Goal: Transaction & Acquisition: Book appointment/travel/reservation

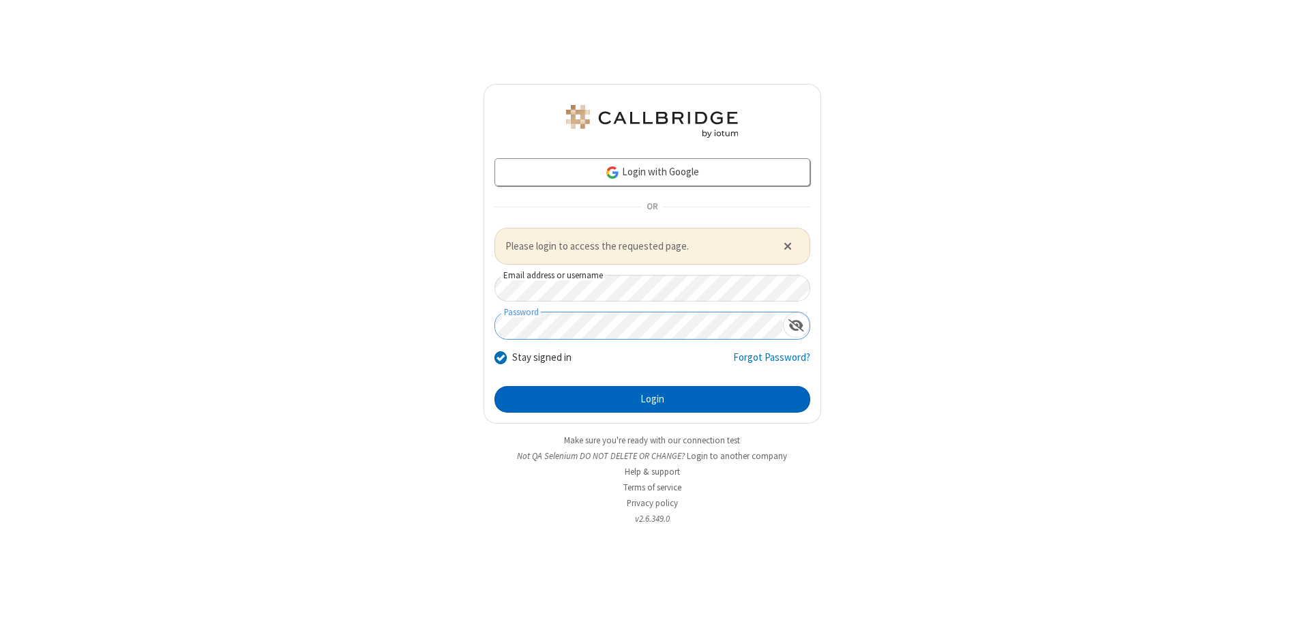
click at [652, 399] on button "Login" at bounding box center [652, 399] width 316 height 27
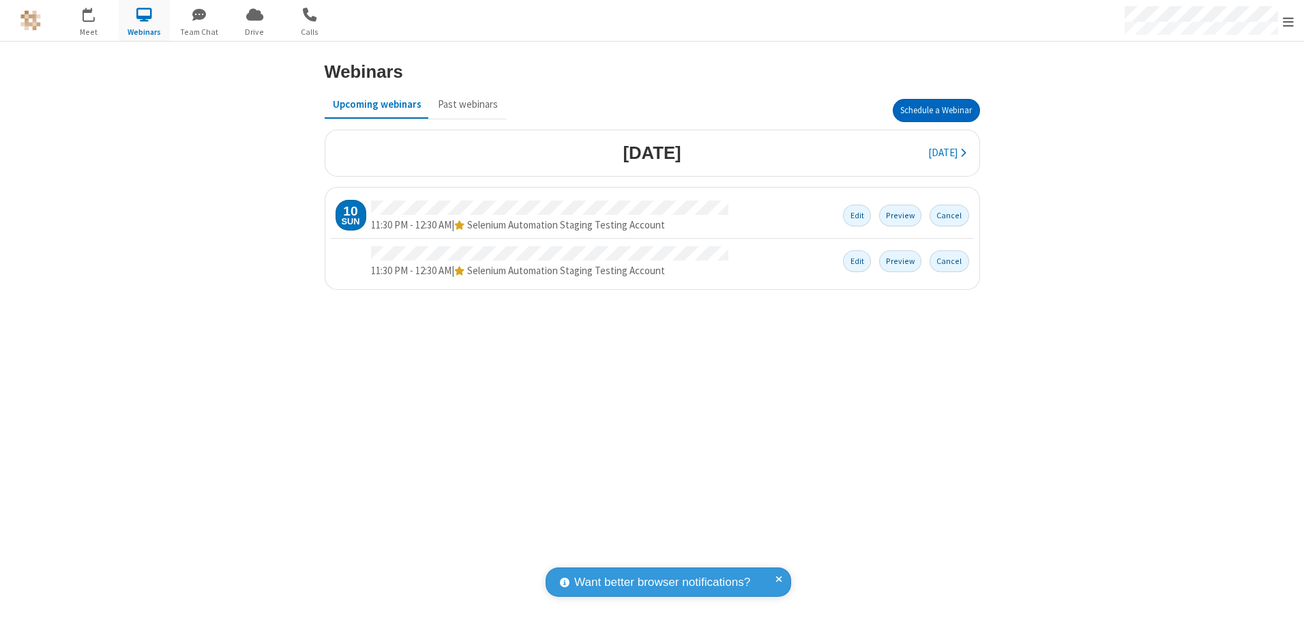
click at [936, 110] on button "Schedule a Webinar" at bounding box center [936, 110] width 87 height 23
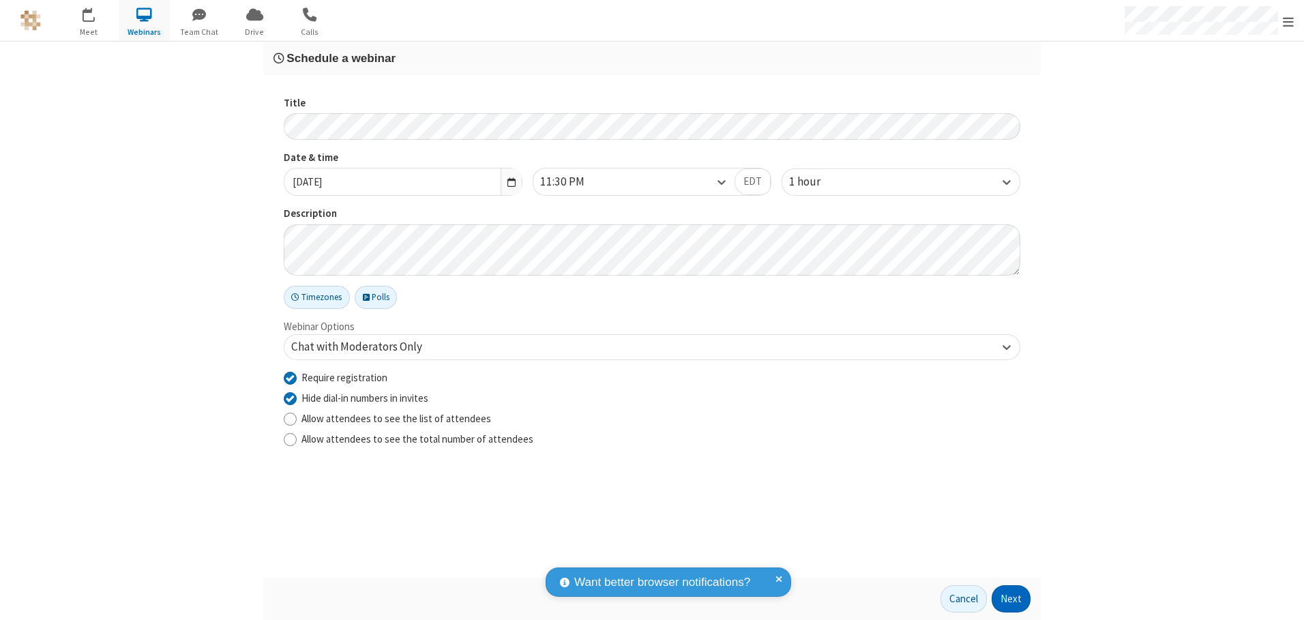
click at [1011, 599] on button "Next" at bounding box center [1010, 598] width 39 height 27
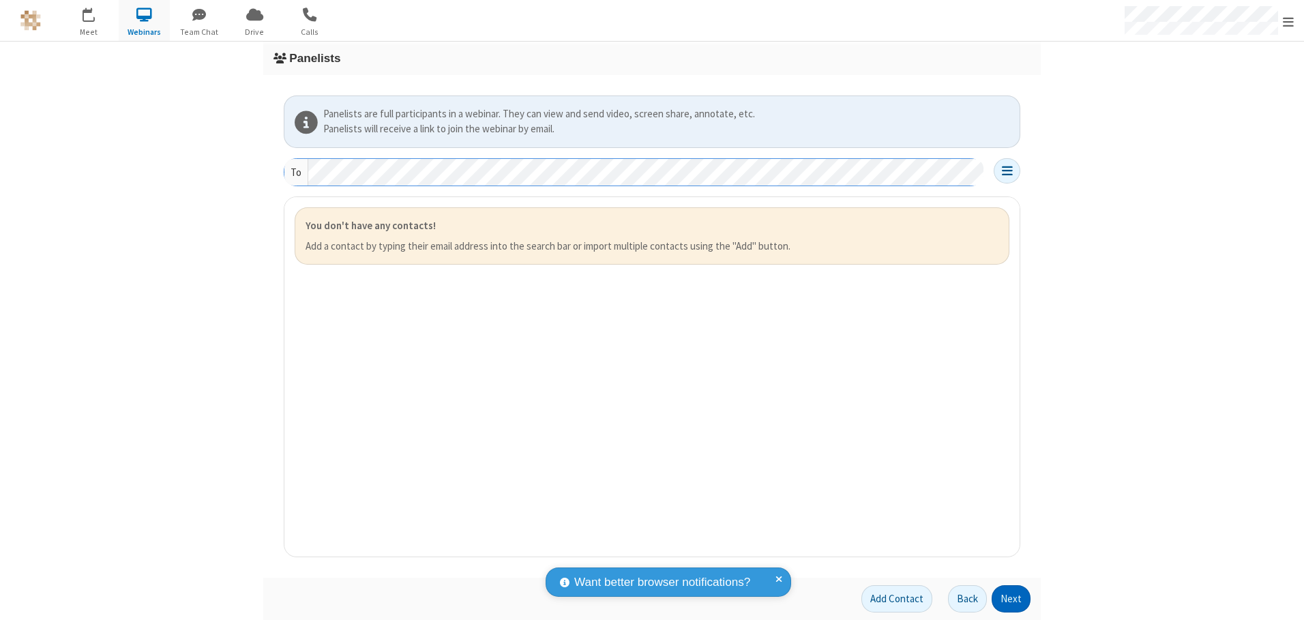
click at [1011, 599] on button "Next" at bounding box center [1010, 598] width 39 height 27
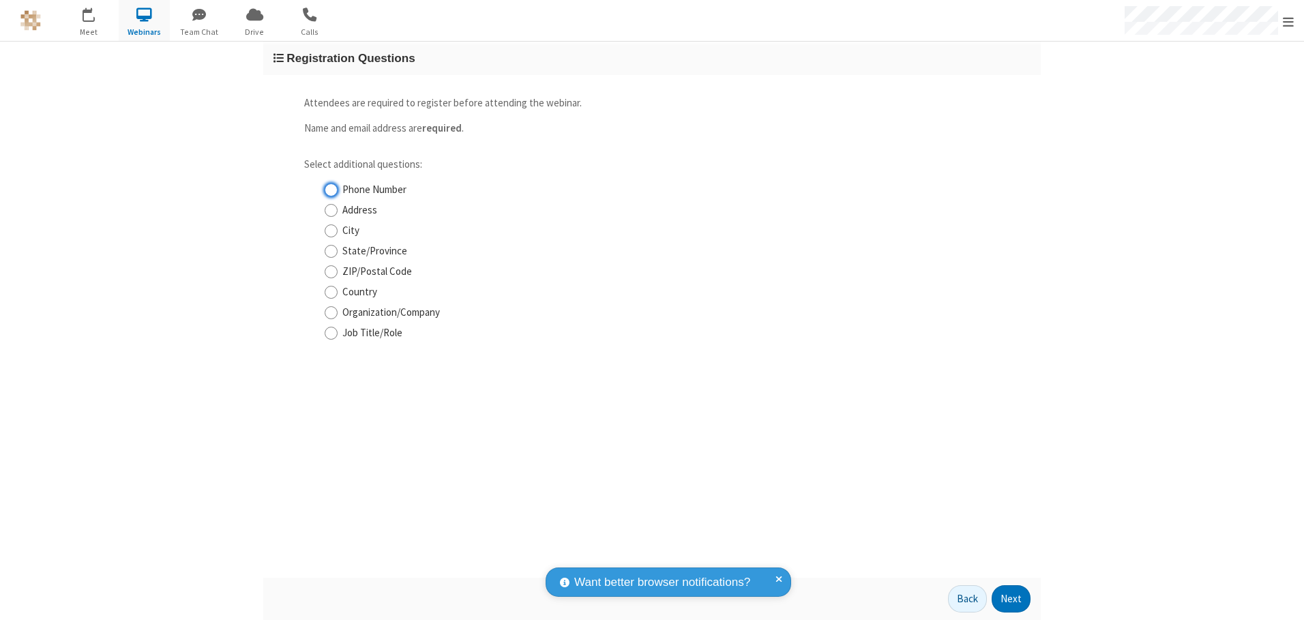
click at [331, 190] on input "Phone Number" at bounding box center [331, 190] width 13 height 14
checkbox input "true"
click at [1011, 599] on button "Next" at bounding box center [1010, 598] width 39 height 27
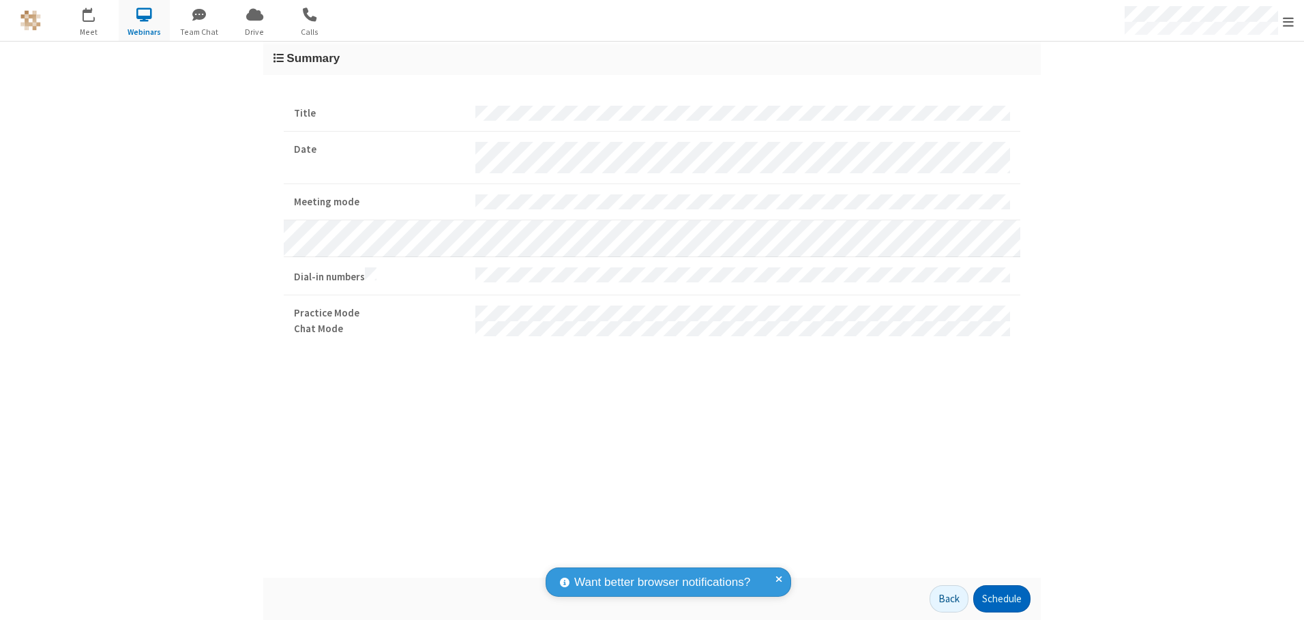
click at [1001, 599] on button "Schedule" at bounding box center [1001, 598] width 57 height 27
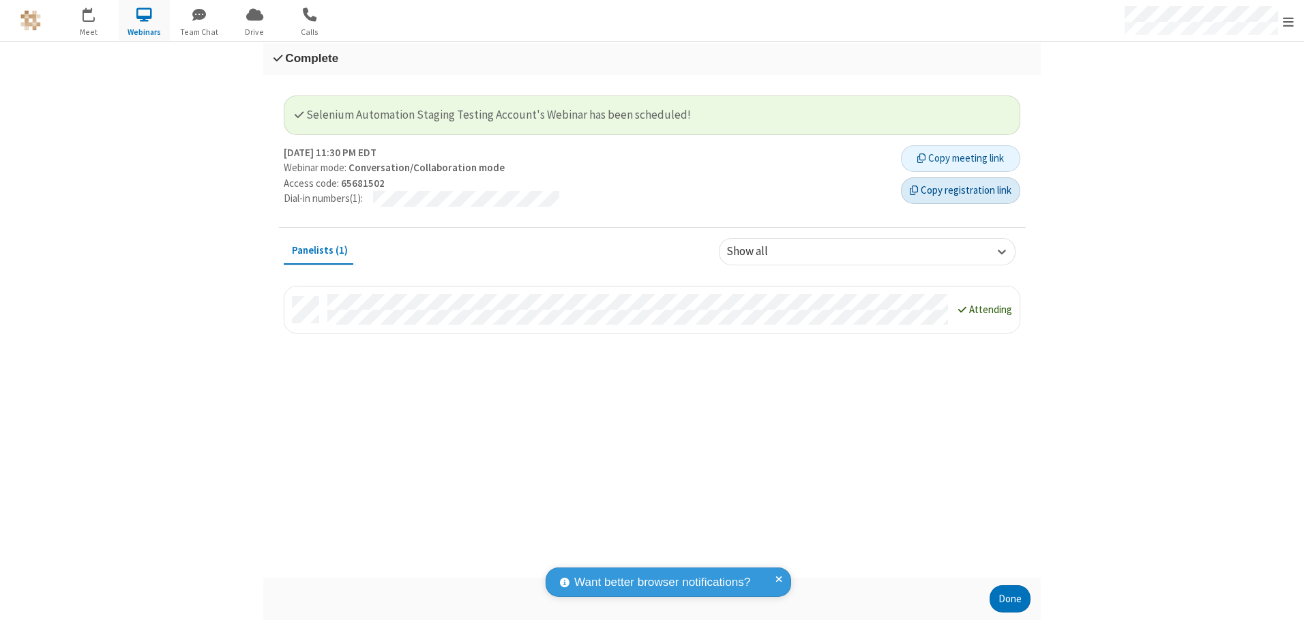
click at [960, 190] on button "Copy registration link" at bounding box center [960, 190] width 119 height 27
click at [1010, 599] on button "Done" at bounding box center [1009, 598] width 41 height 27
